Goal: Navigation & Orientation: Understand site structure

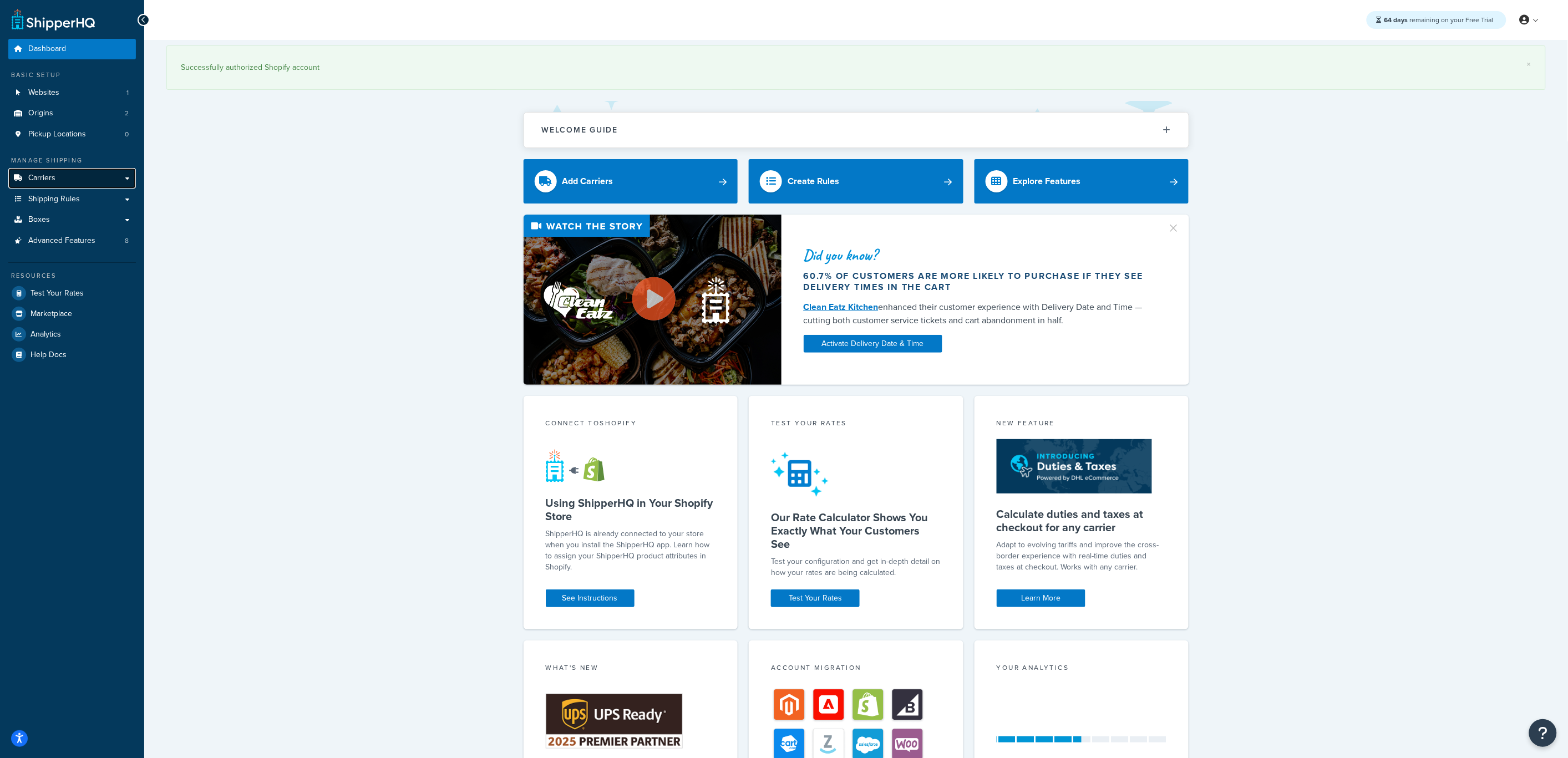
click at [75, 177] on link "Carriers" at bounding box center [72, 178] width 128 height 21
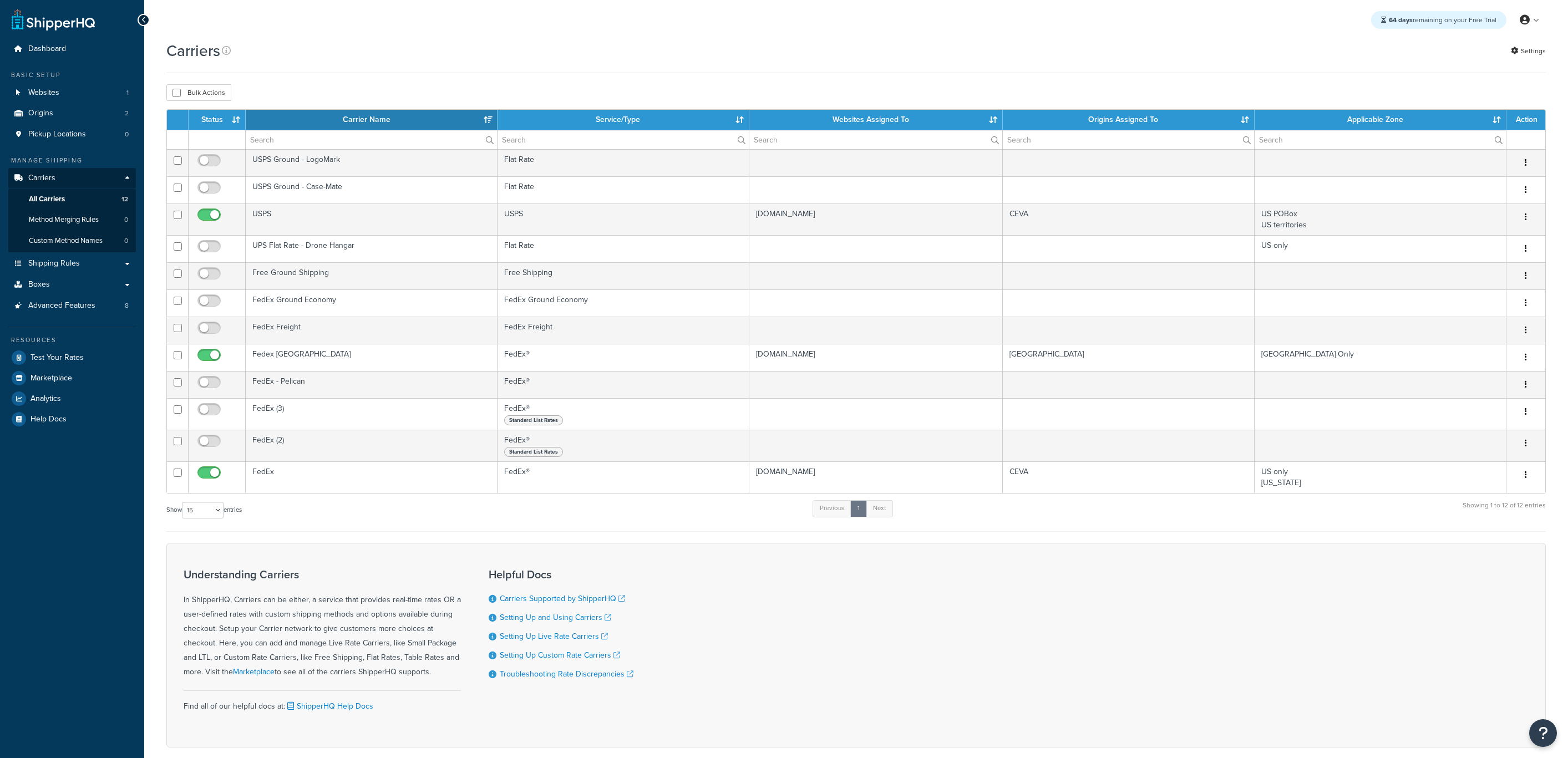
select select "15"
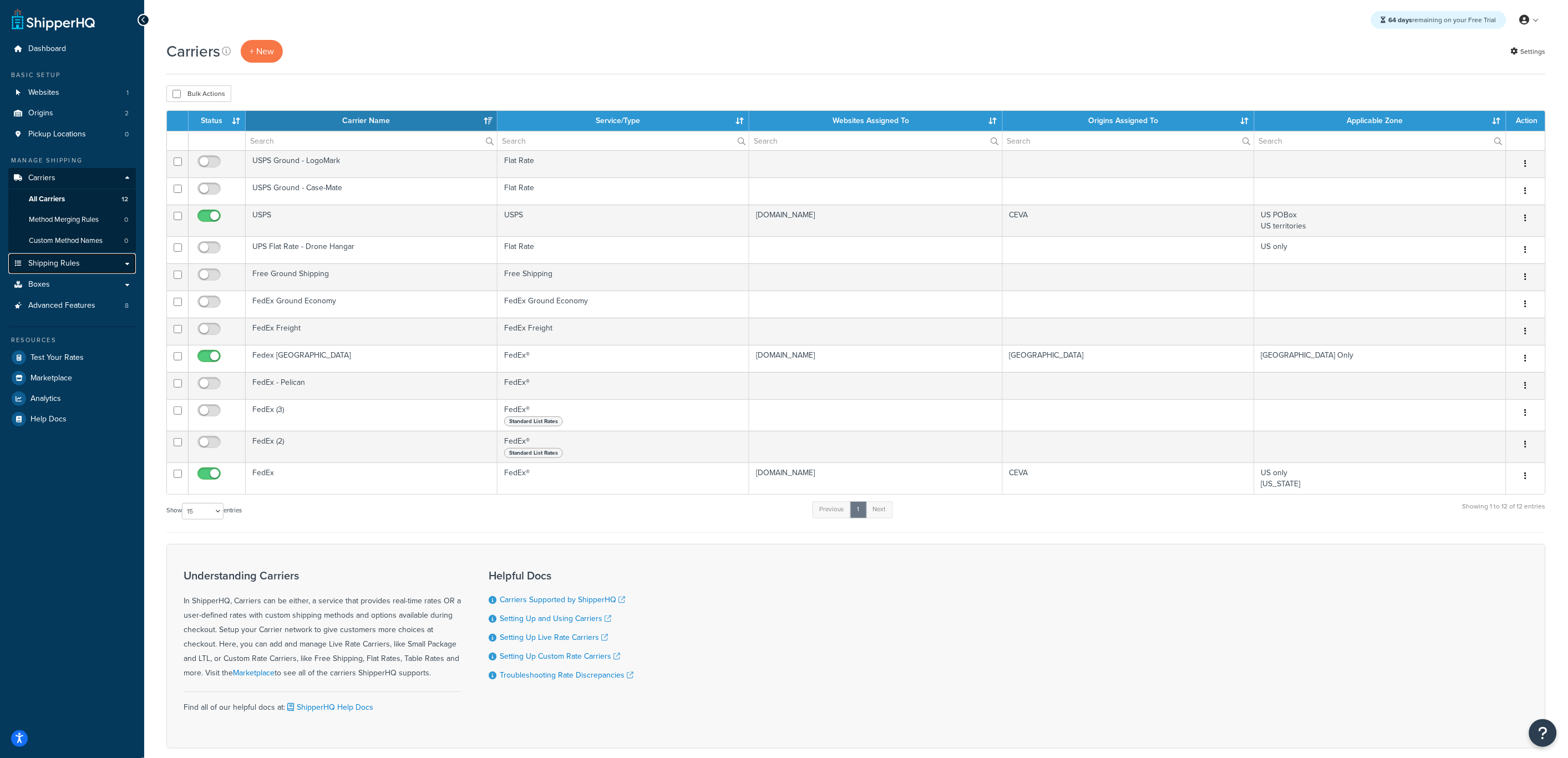
click at [71, 259] on span "Shipping Rules" at bounding box center [53, 264] width 51 height 9
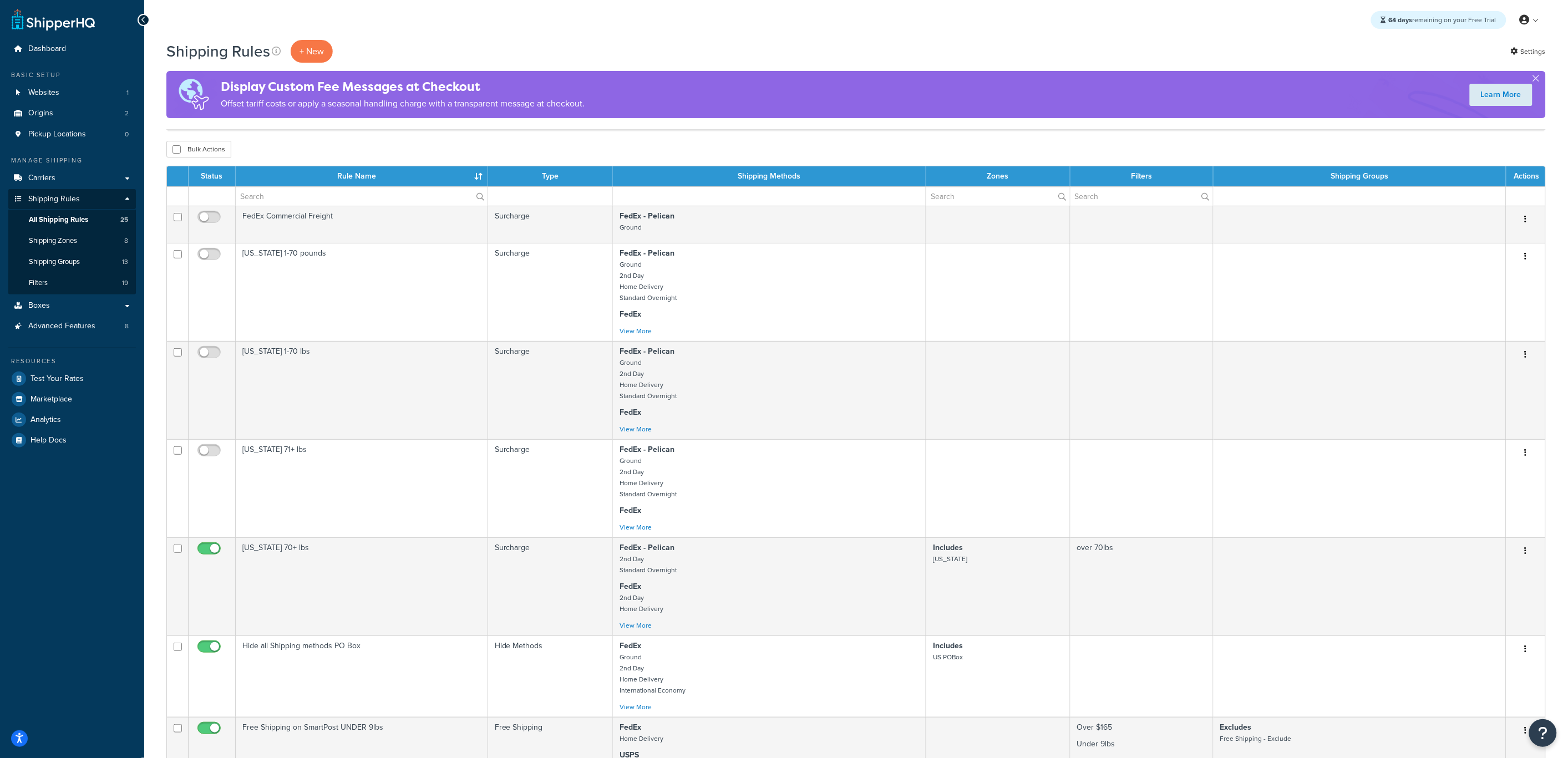
scroll to position [493, 0]
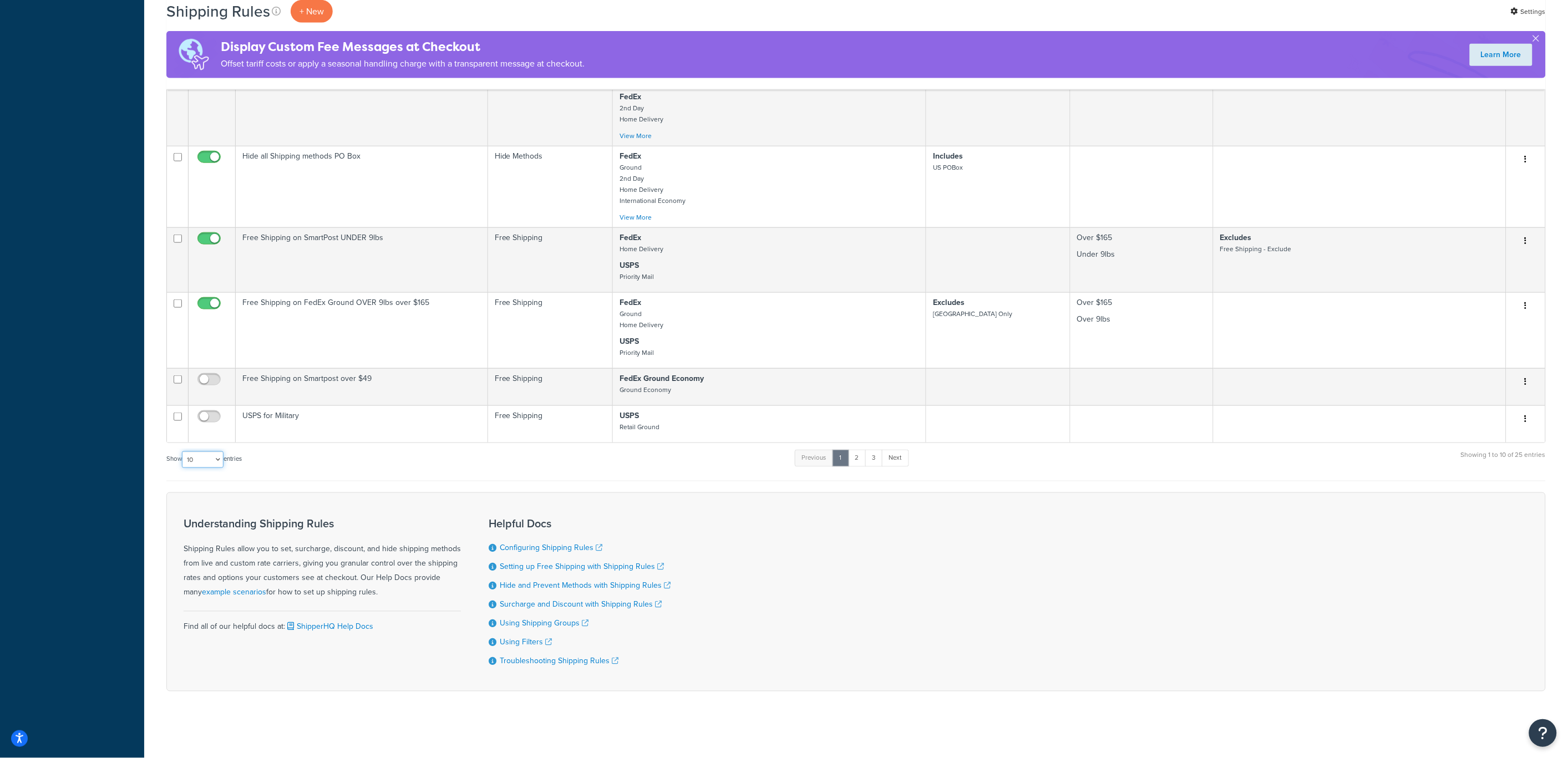
click at [206, 463] on select "10 15 25 50 100 1000" at bounding box center [202, 460] width 42 height 17
click at [183, 451] on select "10 15 25 50 100 1000" at bounding box center [202, 460] width 42 height 17
drag, startPoint x: 206, startPoint y: 463, endPoint x: 210, endPoint y: 457, distance: 7.2
click at [210, 457] on select "10 15 25 50 100 1000" at bounding box center [202, 460] width 42 height 17
click at [183, 451] on select "10 15 25 50 100 1000" at bounding box center [202, 460] width 42 height 17
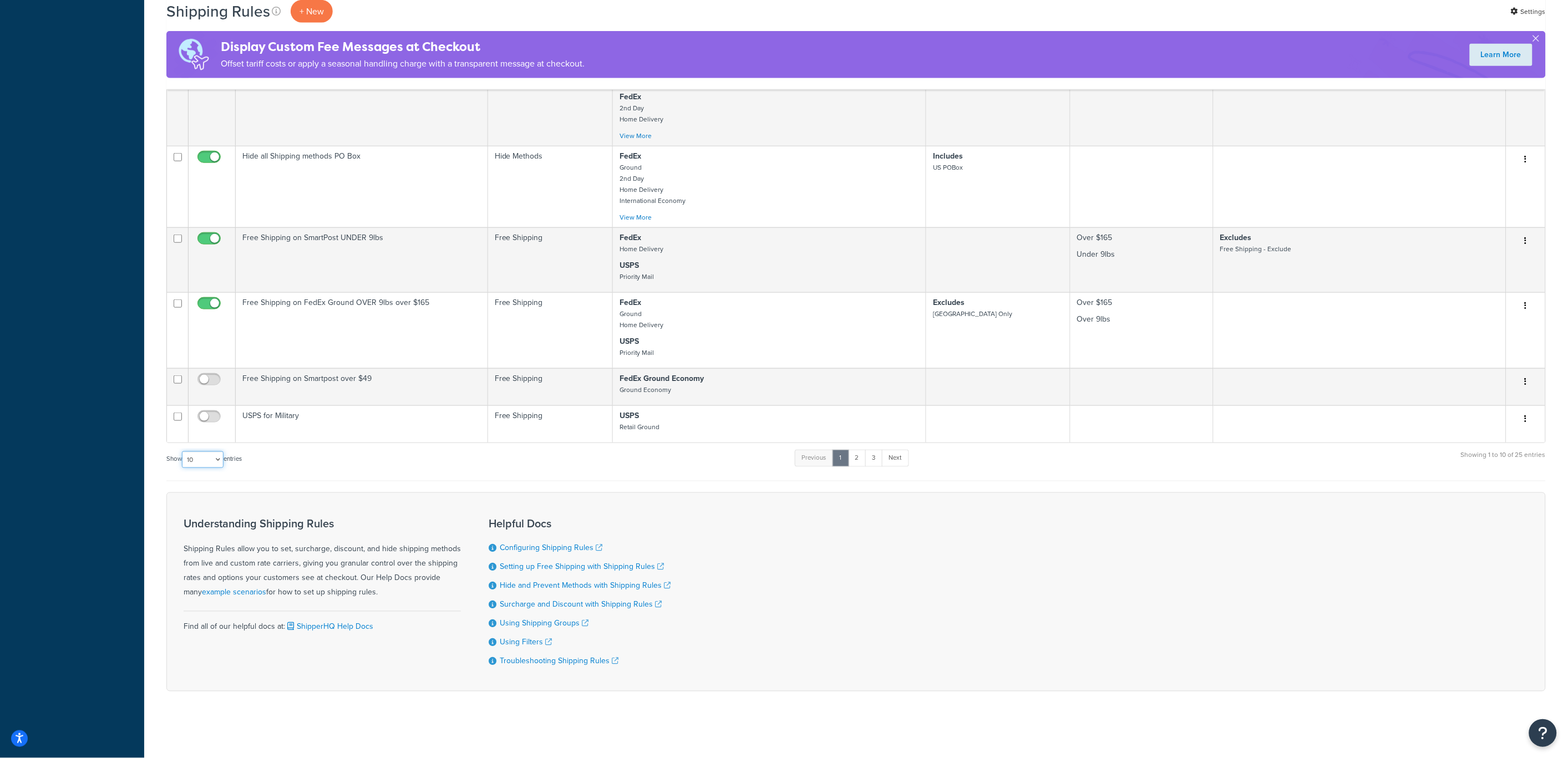
click at [211, 462] on select "10 15 25 50 100 1000" at bounding box center [202, 460] width 42 height 17
select select "50"
click at [183, 451] on select "10 15 25 50 100 1000" at bounding box center [202, 460] width 42 height 17
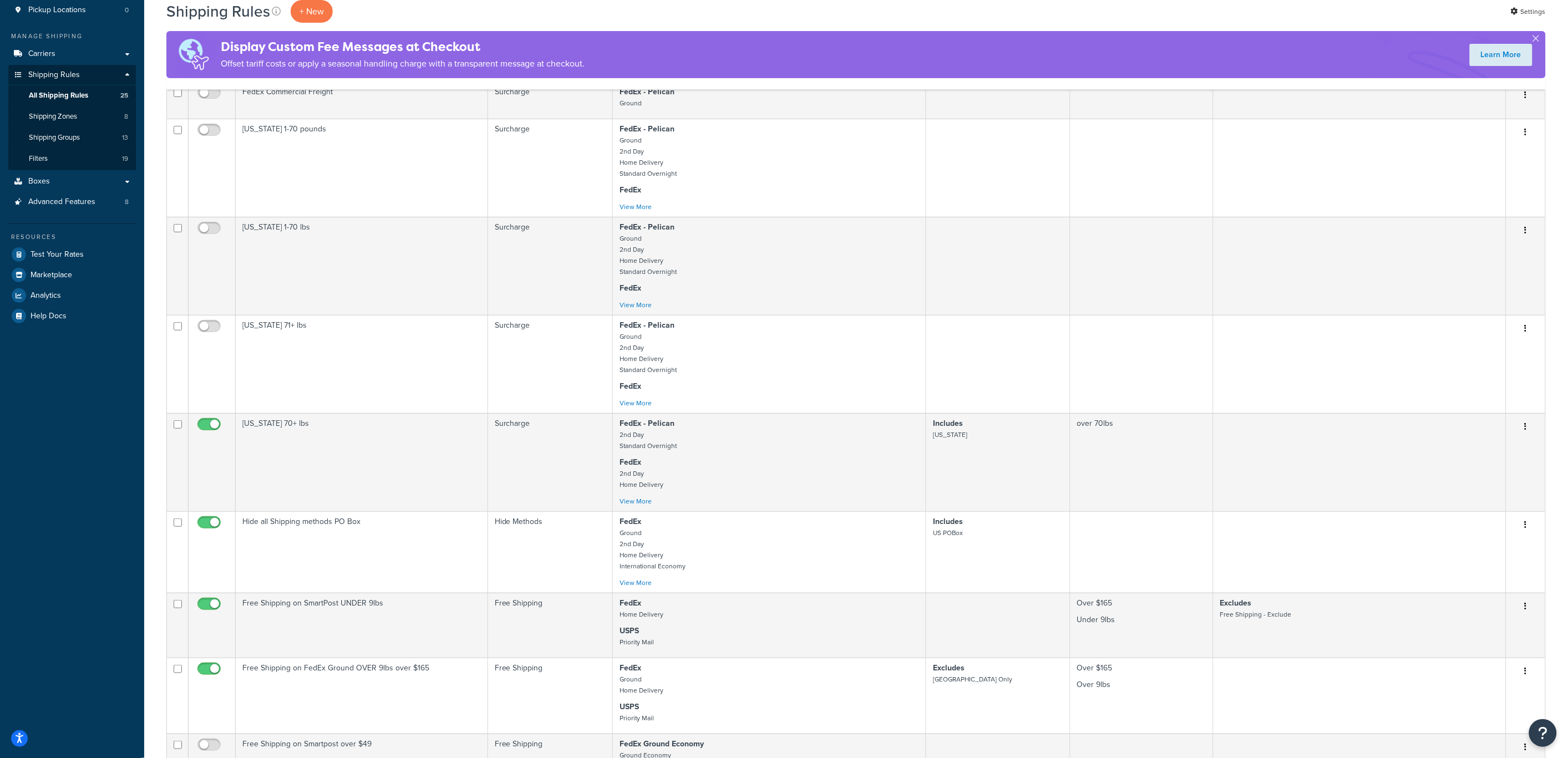
scroll to position [0, 0]
